Goal: Task Accomplishment & Management: Use online tool/utility

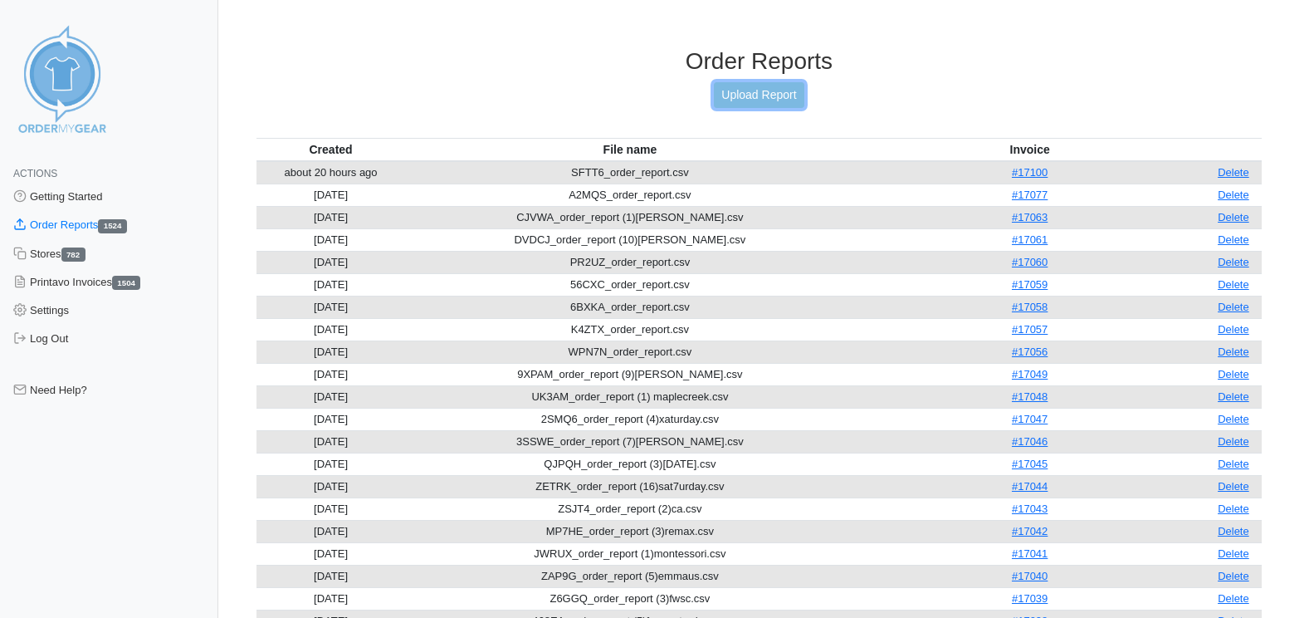
click at [777, 100] on link "Upload Report" at bounding box center [759, 95] width 90 height 26
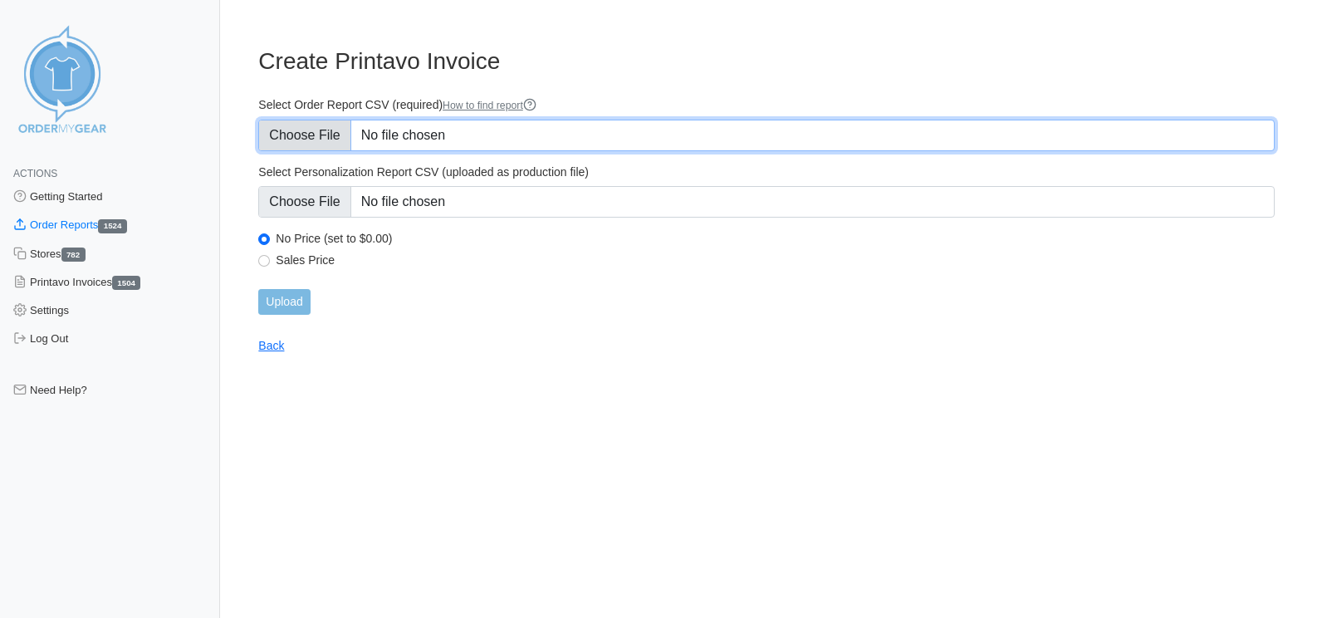
click at [321, 143] on input "Select Order Report CSV (required) How to find report" at bounding box center [766, 136] width 1016 height 32
type input "C:\fakepath\CAS 811821.csv"
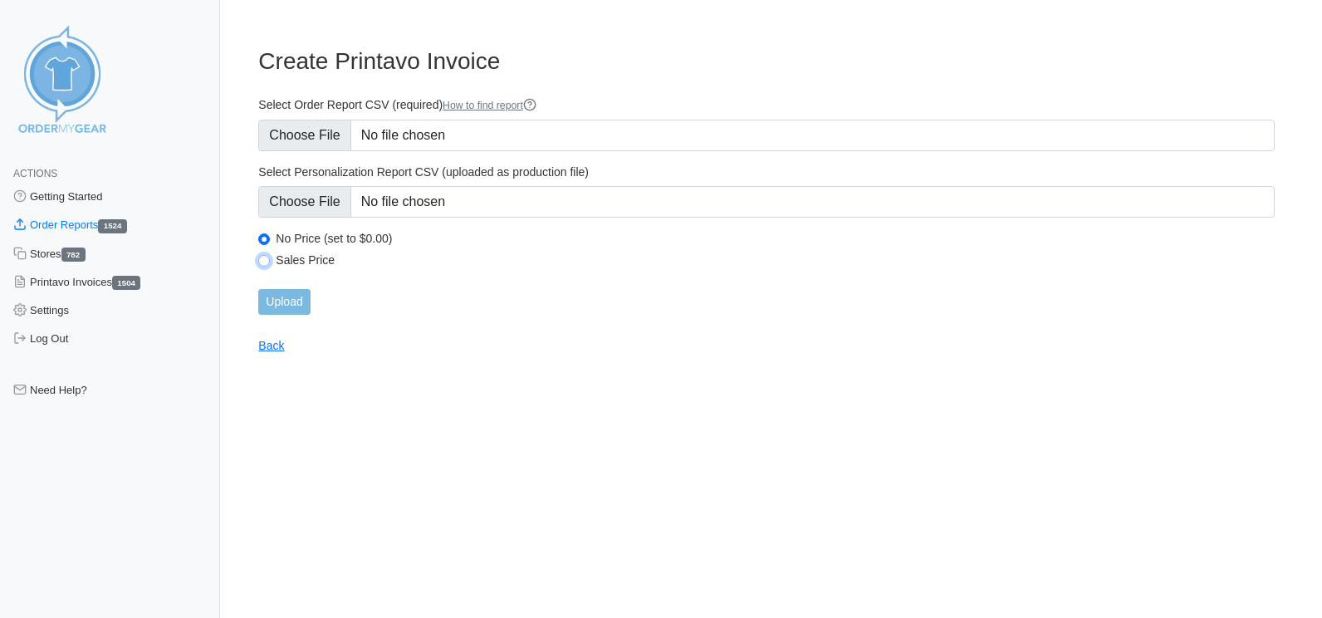
click at [261, 262] on input "Sales Price" at bounding box center [264, 261] width 12 height 12
radio input "true"
click at [284, 309] on input "Upload" at bounding box center [283, 302] width 51 height 26
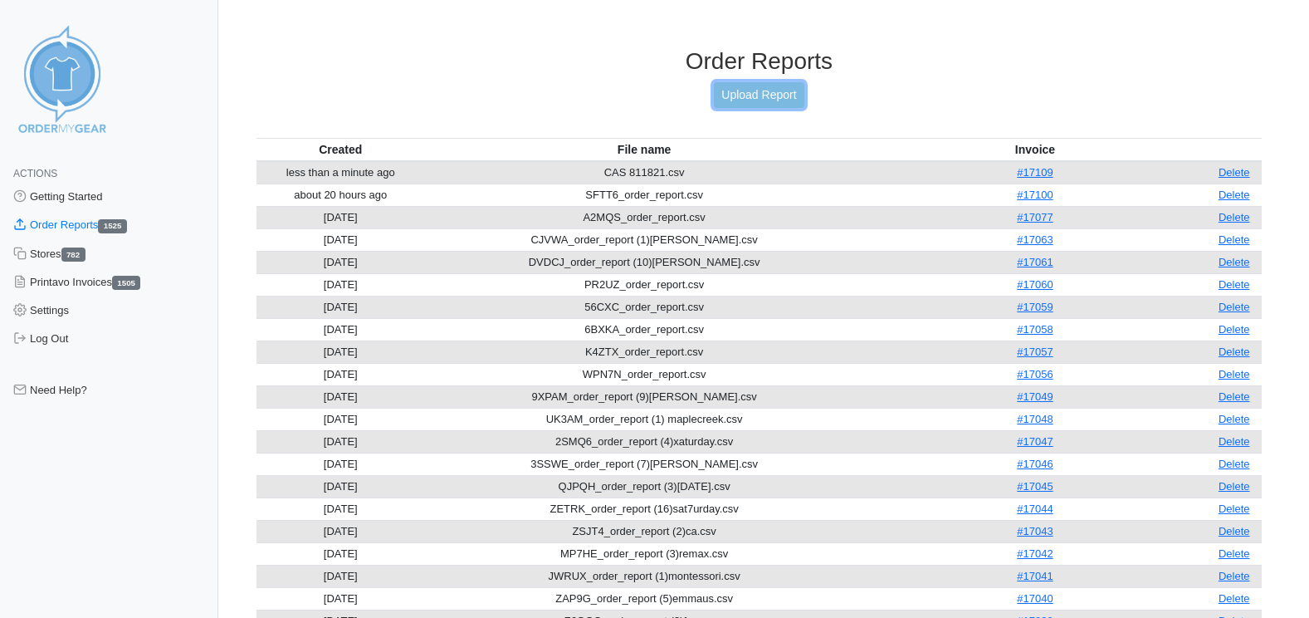
click at [770, 89] on link "Upload Report" at bounding box center [759, 95] width 90 height 26
click at [767, 95] on link "Upload Report" at bounding box center [759, 95] width 90 height 26
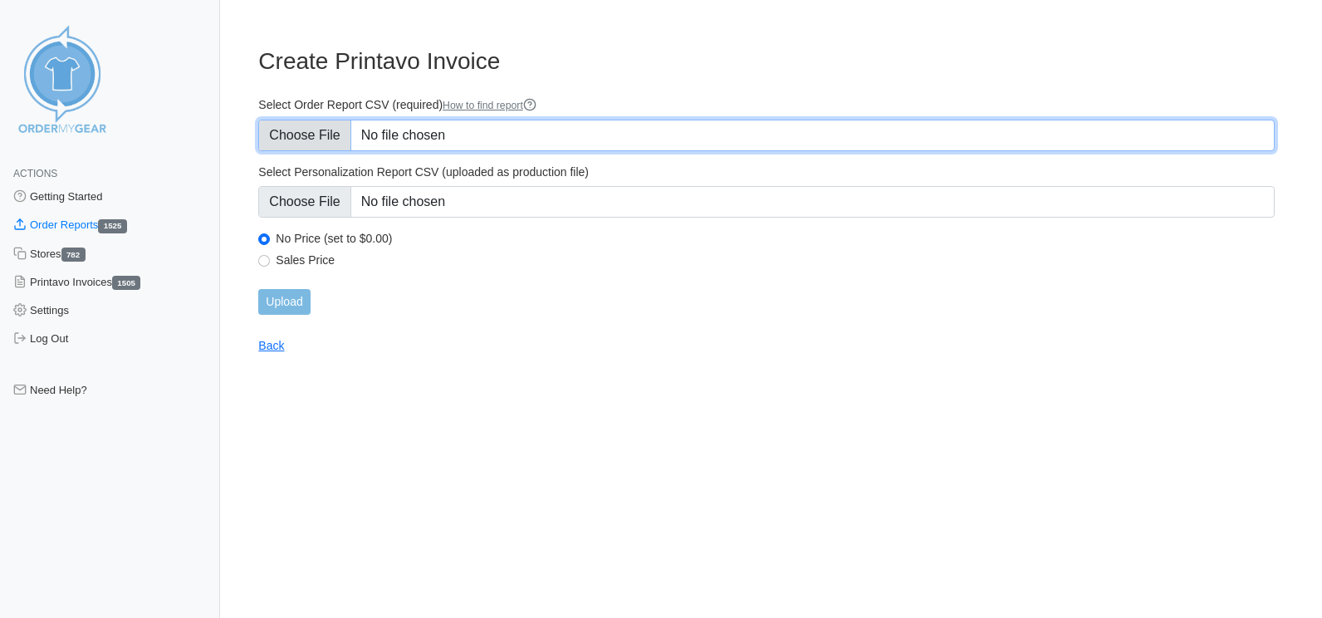
click at [261, 131] on input "Select Order Report CSV (required) How to find report" at bounding box center [766, 136] width 1016 height 32
type input "C:\fakepath\EB679_order_report.csv"
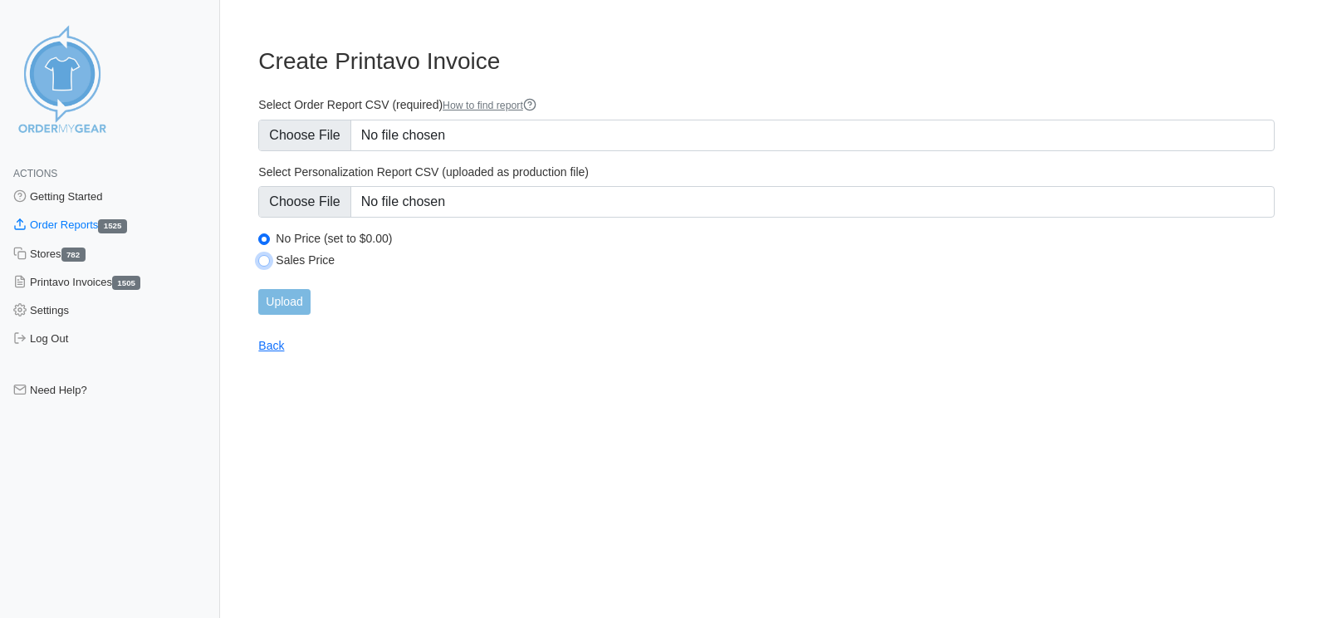
click at [262, 260] on input "Sales Price" at bounding box center [264, 261] width 12 height 12
radio input "true"
click at [290, 306] on input "Upload" at bounding box center [283, 302] width 51 height 26
